Goal: Answer question/provide support: Share knowledge or assist other users

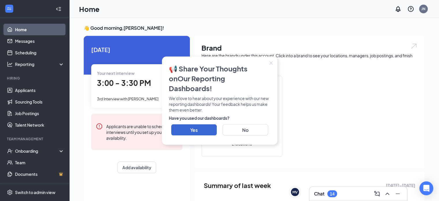
click at [269, 64] on icon "Close" at bounding box center [270, 62] width 3 height 3
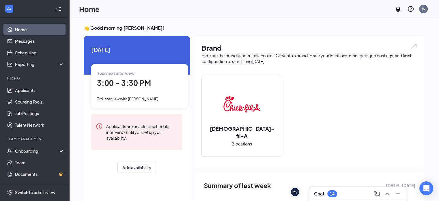
click at [130, 80] on span "3:00 - 3:30 PM" at bounding box center [124, 83] width 54 height 10
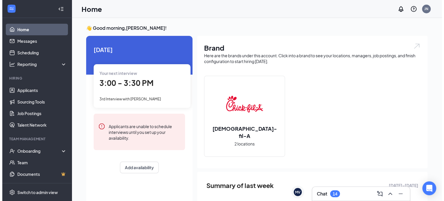
scroll to position [2, 0]
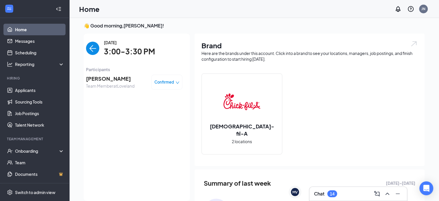
click at [117, 80] on span "[PERSON_NAME]" at bounding box center [110, 79] width 49 height 8
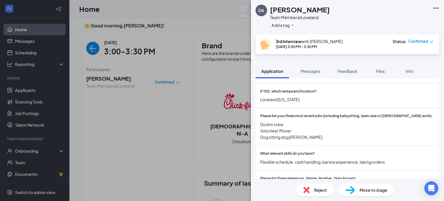
scroll to position [203, 0]
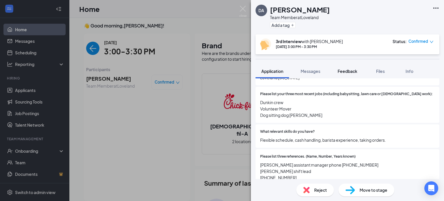
click at [355, 71] on span "Feedback" at bounding box center [347, 70] width 20 height 5
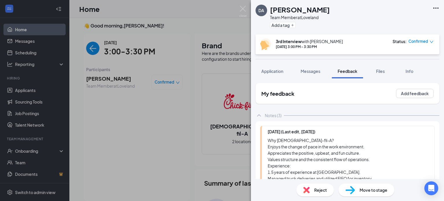
click at [278, 115] on div "Notes (3)" at bounding box center [273, 115] width 17 height 6
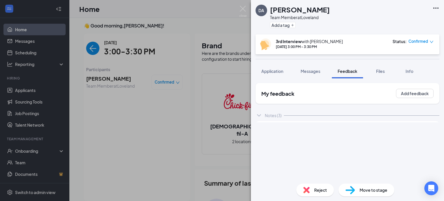
click at [278, 115] on div "Notes (3)" at bounding box center [273, 115] width 17 height 6
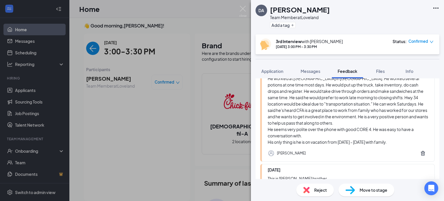
scroll to position [275, 0]
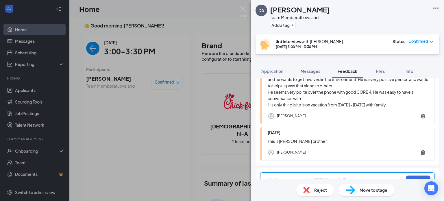
click at [289, 177] on div at bounding box center [335, 180] width 136 height 6
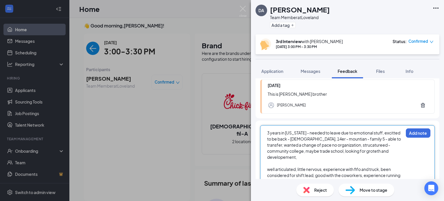
scroll to position [334, 0]
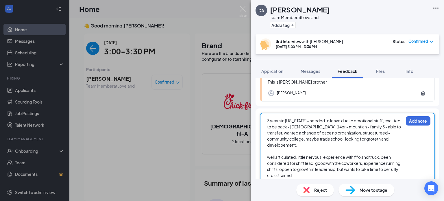
click at [332, 184] on div at bounding box center [335, 187] width 136 height 6
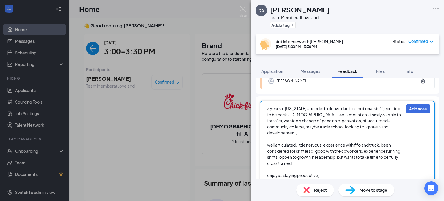
scroll to position [359, 0]
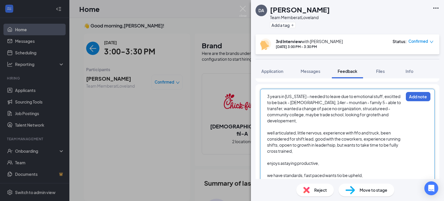
click at [439, 44] on div "DA [PERSON_NAME] Team Member at [GEOGRAPHIC_DATA] Add a tag 3rd Interview with …" at bounding box center [347, 100] width 193 height 201
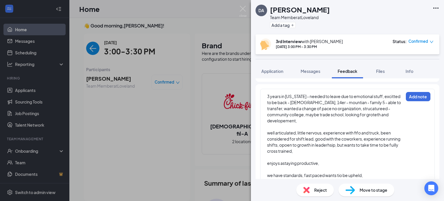
click at [377, 184] on div "try not to let a bad day dictate his views, wants to builds" at bounding box center [335, 187] width 136 height 6
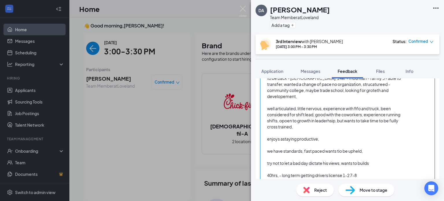
scroll to position [387, 0]
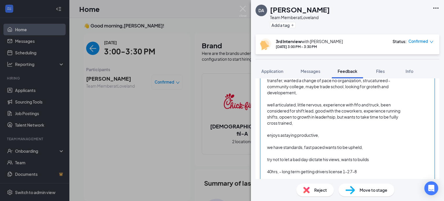
click at [317, 193] on span "open to starting - more od a customer facing" at bounding box center [309, 195] width 84 height 5
click at [354, 193] on div "open to starting - more or a customer facing" at bounding box center [335, 196] width 136 height 6
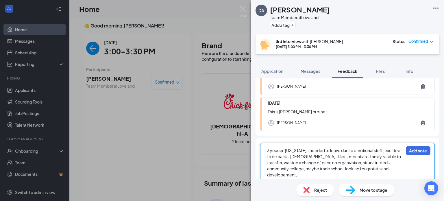
scroll to position [304, 0]
click at [415, 146] on button "Add note" at bounding box center [417, 150] width 25 height 9
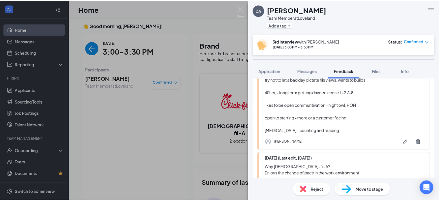
scroll to position [143, 0]
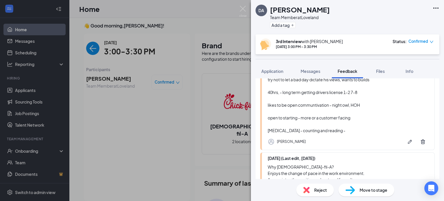
click at [117, 164] on div "DA [PERSON_NAME] Team Member at Loveland Add a tag 3rd Interview with [PERSON_N…" at bounding box center [222, 100] width 444 height 201
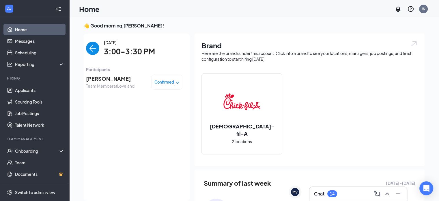
click at [117, 164] on div "[DATE] 3:00-3:30 PM Participants [PERSON_NAME] Team Member at Loveland Confirmed" at bounding box center [134, 117] width 96 height 156
click at [389, 193] on icon "ChevronUp" at bounding box center [387, 193] width 7 height 7
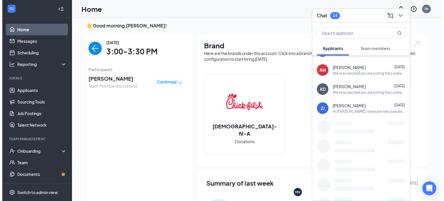
scroll to position [130, 0]
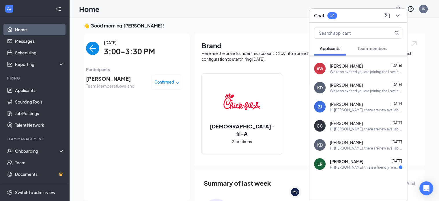
click at [113, 78] on span "[PERSON_NAME]" at bounding box center [110, 79] width 49 height 8
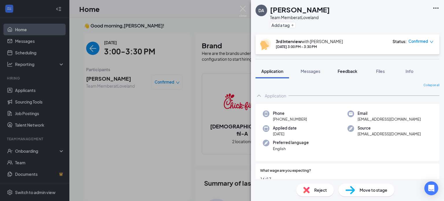
click at [351, 73] on span "Feedback" at bounding box center [347, 70] width 20 height 5
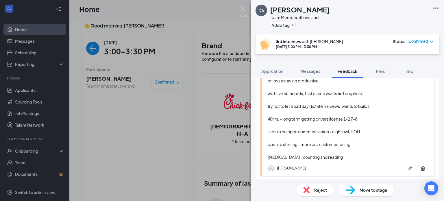
scroll to position [118, 0]
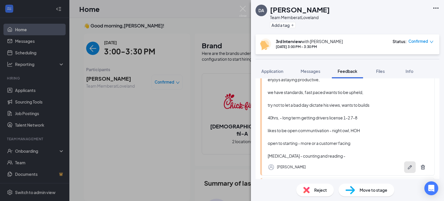
click at [407, 165] on icon "Pen" at bounding box center [410, 167] width 6 height 6
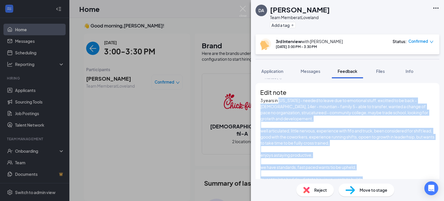
scroll to position [0, 0]
drag, startPoint x: 337, startPoint y: 128, endPoint x: 263, endPoint y: 101, distance: 79.7
click at [263, 101] on div "3 years in [US_STATE] - needed to leave due to emotional stuff, excitted to be …" at bounding box center [347, 168] width 174 height 143
copy div "3 years in [US_STATE] - needed to leave due to emotional stuff, excitted to be …"
click at [297, 116] on span "3 years in [US_STATE] - needed to leave due to emotional stuff, excitted to be …" at bounding box center [344, 109] width 168 height 23
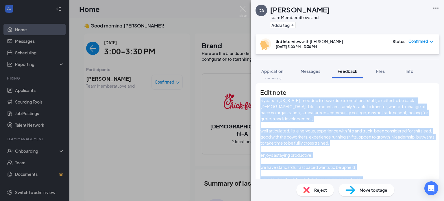
scroll to position [111, 0]
drag, startPoint x: 267, startPoint y: 110, endPoint x: 347, endPoint y: 130, distance: 82.7
click at [347, 130] on div "3 years in [US_STATE] - needed to leave due to emotional stuff, excitted to be …" at bounding box center [347, 163] width 174 height 133
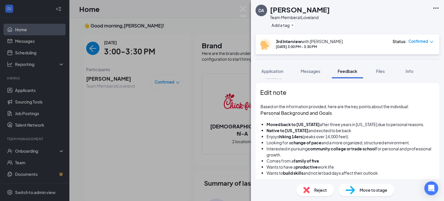
scroll to position [0, 0]
click at [268, 109] on span "Based on the information provided, here are the key points about the individual:" at bounding box center [334, 106] width 148 height 5
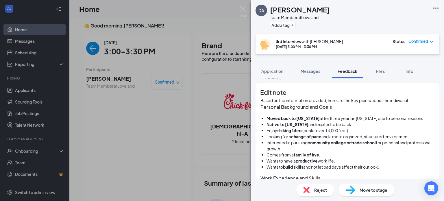
drag, startPoint x: 290, startPoint y: 115, endPoint x: 250, endPoint y: 106, distance: 41.5
click at [250, 106] on div "DA [PERSON_NAME] Team Member at Loveland Add a tag 3rd Interview with [PERSON_N…" at bounding box center [222, 100] width 444 height 201
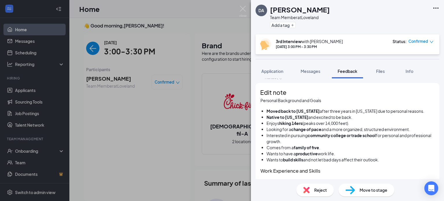
scroll to position [161, 0]
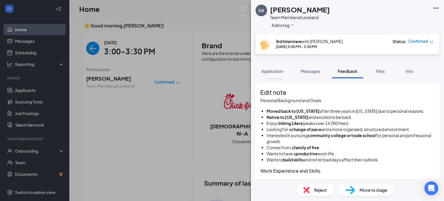
scroll to position [205, 0]
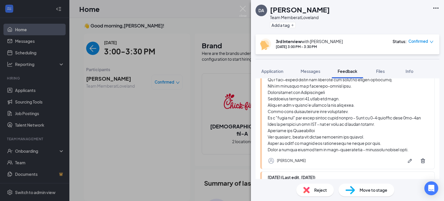
scroll to position [150, 0]
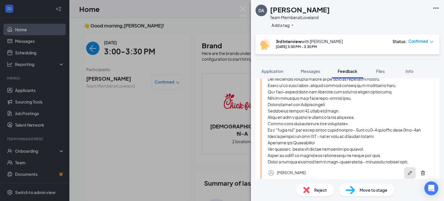
click at [407, 171] on icon "Pen" at bounding box center [410, 173] width 6 height 6
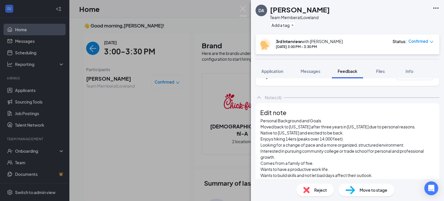
scroll to position [17, 0]
click at [335, 124] on div "Personal Background and Goals" at bounding box center [347, 121] width 174 height 6
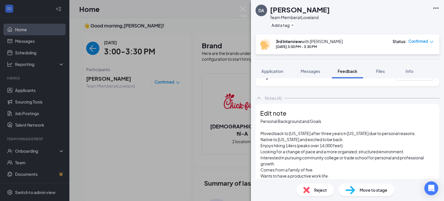
scroll to position [51, 0]
click at [328, 185] on div "Work Experience and Skills" at bounding box center [347, 188] width 174 height 6
click at [389, 179] on div "Wants to build skills and not let bad days affect their outlook." at bounding box center [347, 182] width 174 height 6
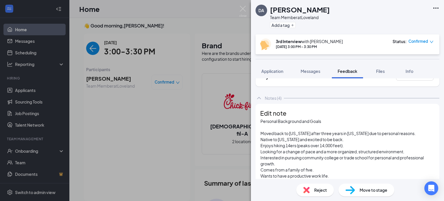
scroll to position [196, 0]
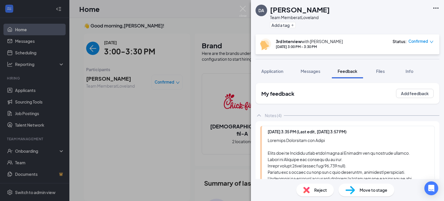
scroll to position [43, 0]
